Goal: Navigation & Orientation: Find specific page/section

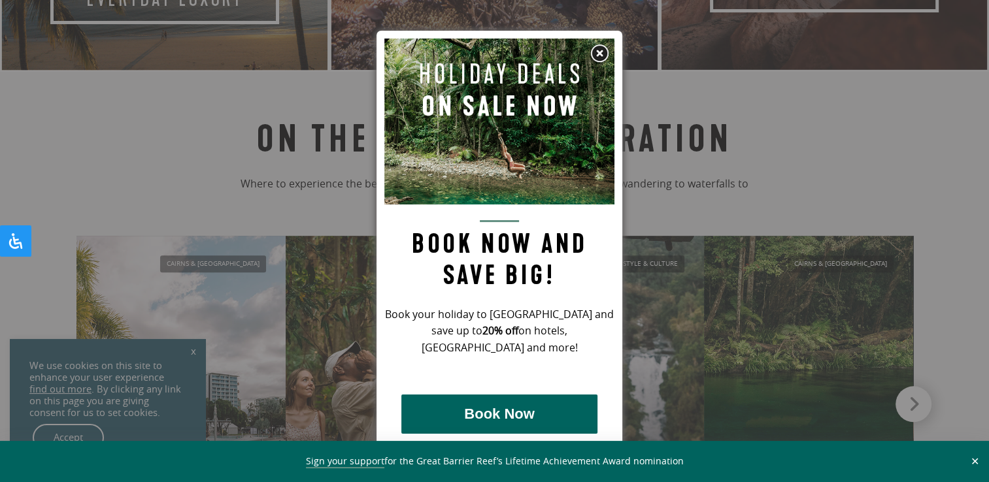
scroll to position [1045, 0]
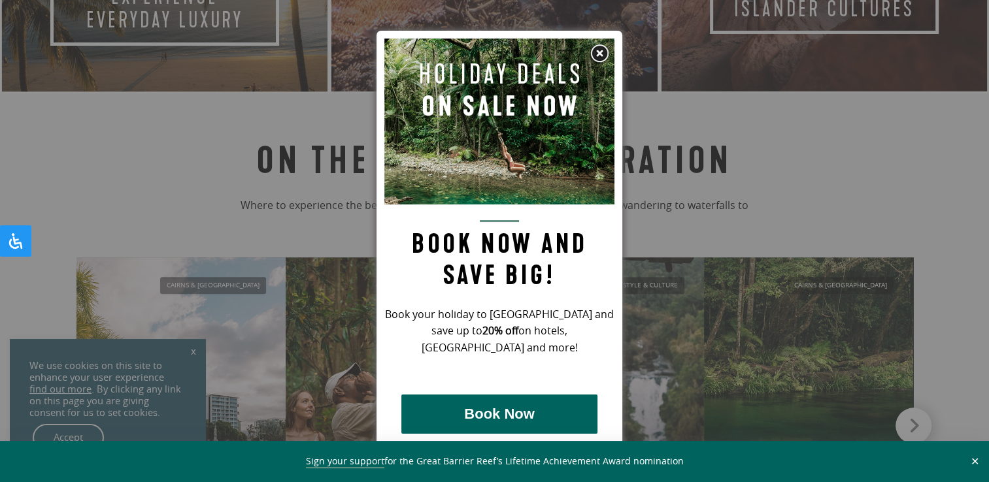
click at [603, 51] on img at bounding box center [599, 54] width 20 height 20
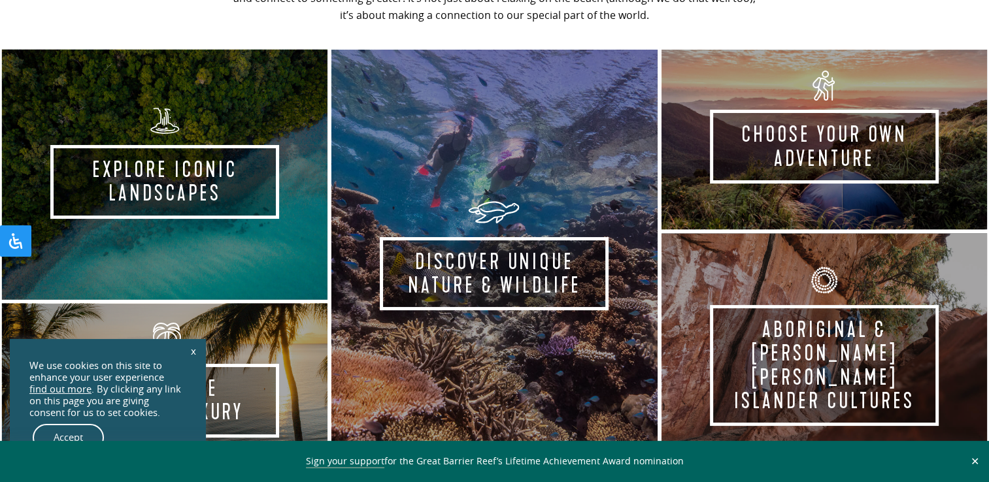
scroll to position [588, 0]
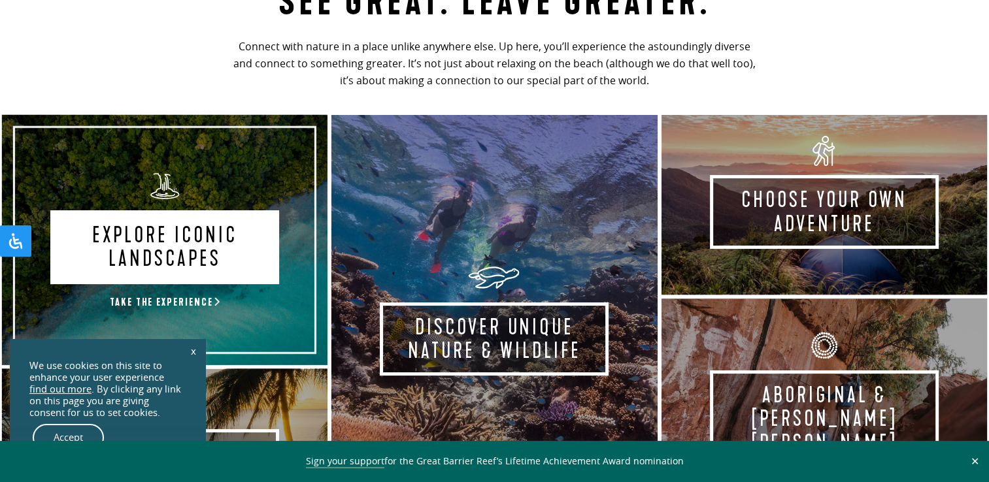
click at [181, 269] on link "Explore Iconic Landscapes Take the experience" at bounding box center [164, 240] width 329 height 254
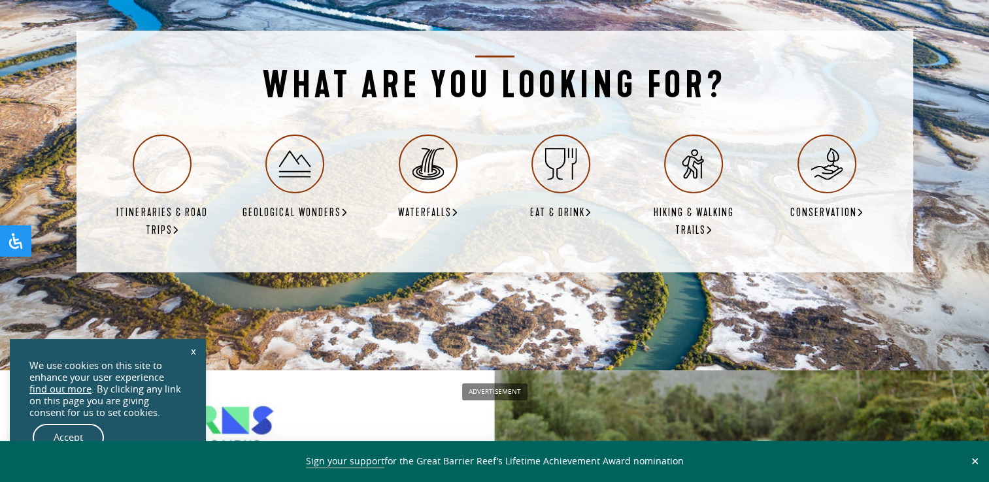
scroll to position [2287, 0]
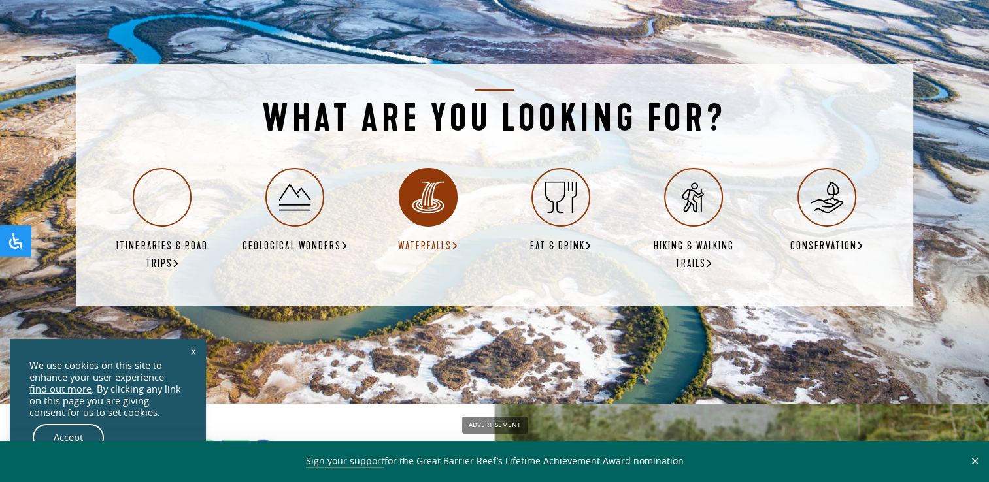
click at [431, 182] on use at bounding box center [428, 198] width 32 height 32
